Goal: Task Accomplishment & Management: Manage account settings

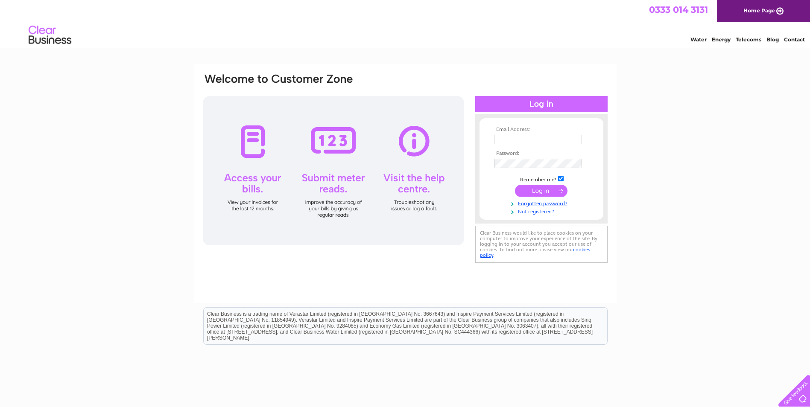
type input "nikk@hiddlestonjoiners.co.uk"
click at [538, 189] on input "submit" at bounding box center [541, 191] width 53 height 12
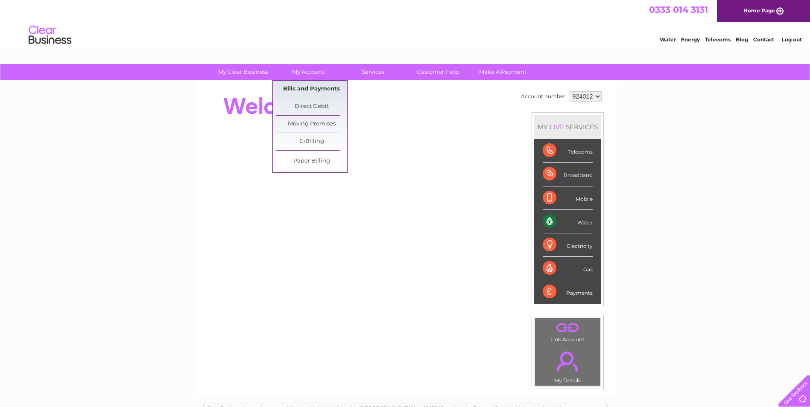
click at [295, 86] on link "Bills and Payments" at bounding box center [311, 89] width 70 height 17
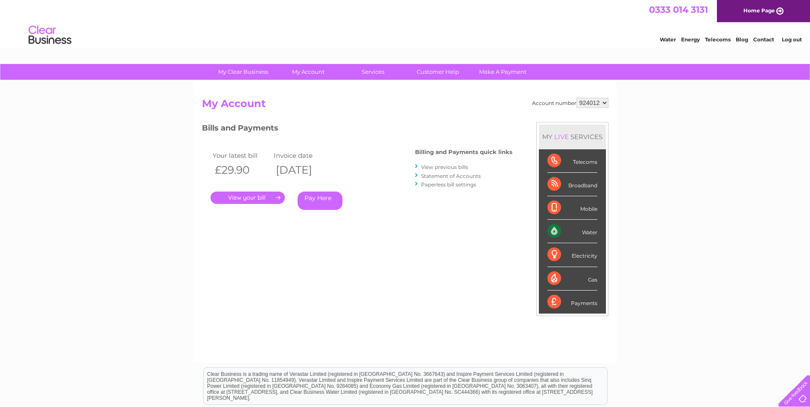
click at [260, 196] on link "." at bounding box center [247, 198] width 74 height 12
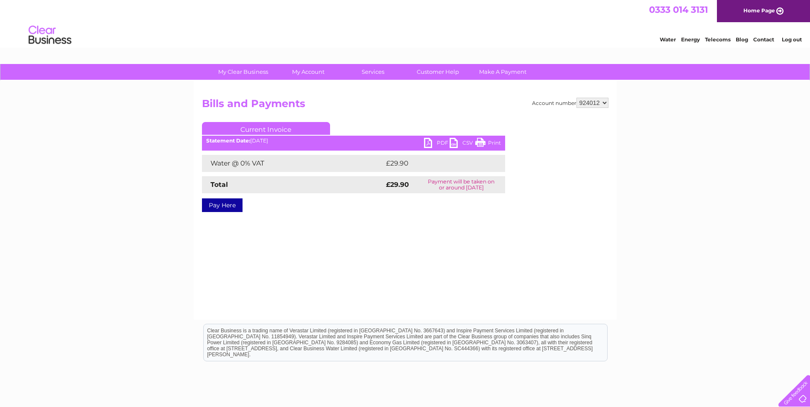
click at [429, 141] on link "PDF" at bounding box center [437, 144] width 26 height 12
click at [787, 38] on link "Log out" at bounding box center [792, 39] width 20 height 6
